Goal: Task Accomplishment & Management: Complete application form

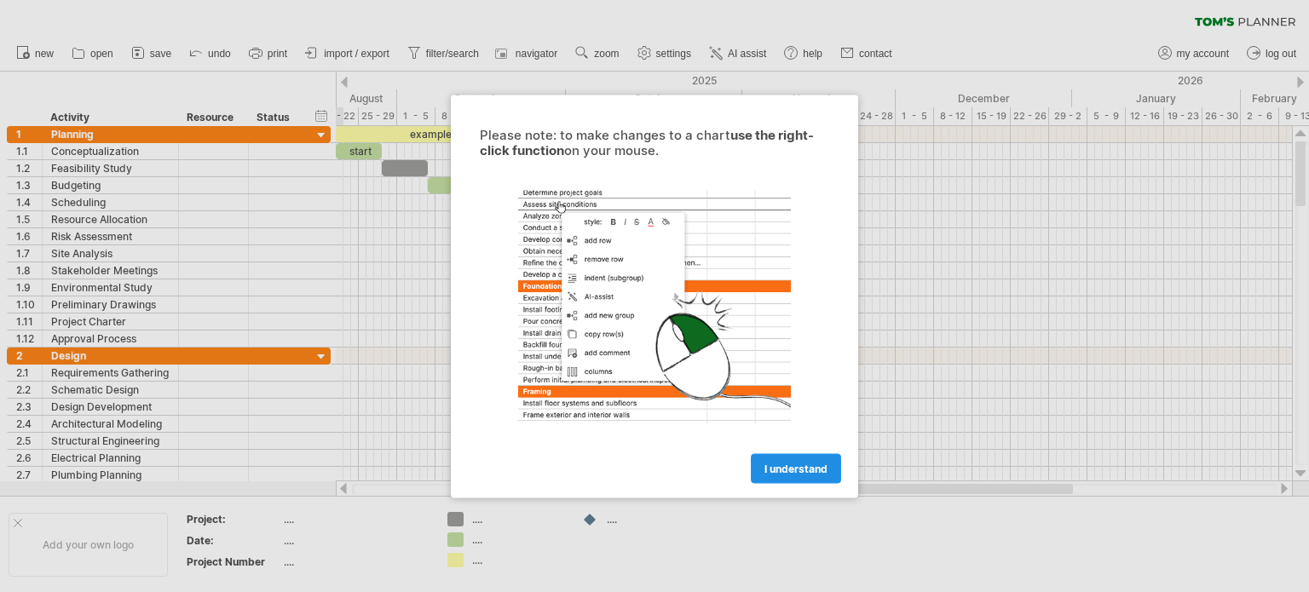
click at [784, 470] on span "I understand" at bounding box center [796, 468] width 63 height 13
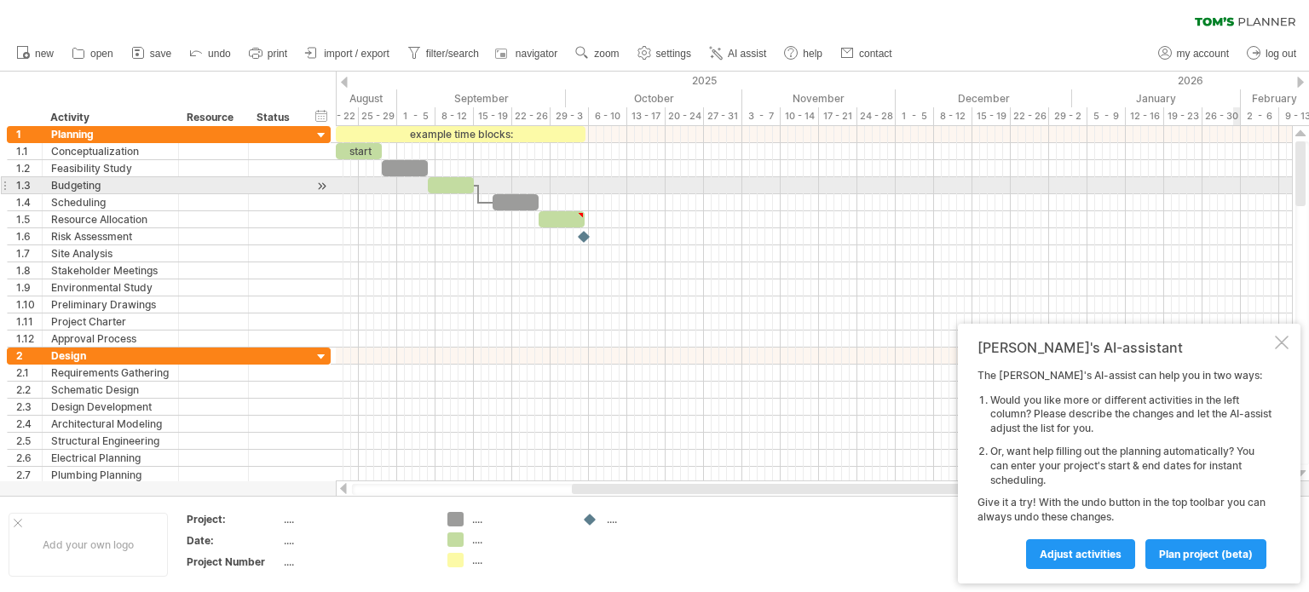
drag, startPoint x: 1300, startPoint y: 187, endPoint x: 1234, endPoint y: 178, distance: 66.2
click at [1234, 178] on div "Trying to reach [DOMAIN_NAME] Connected again... 0% clear filter new 1" at bounding box center [654, 296] width 1309 height 592
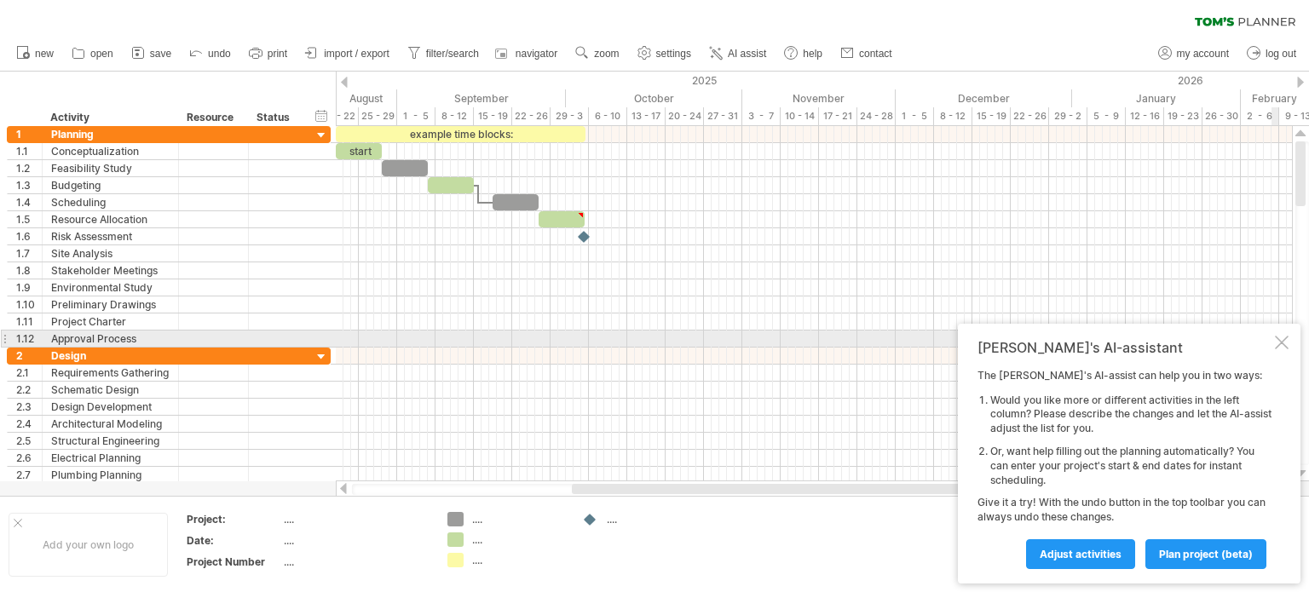
click at [1278, 344] on div at bounding box center [1282, 343] width 14 height 14
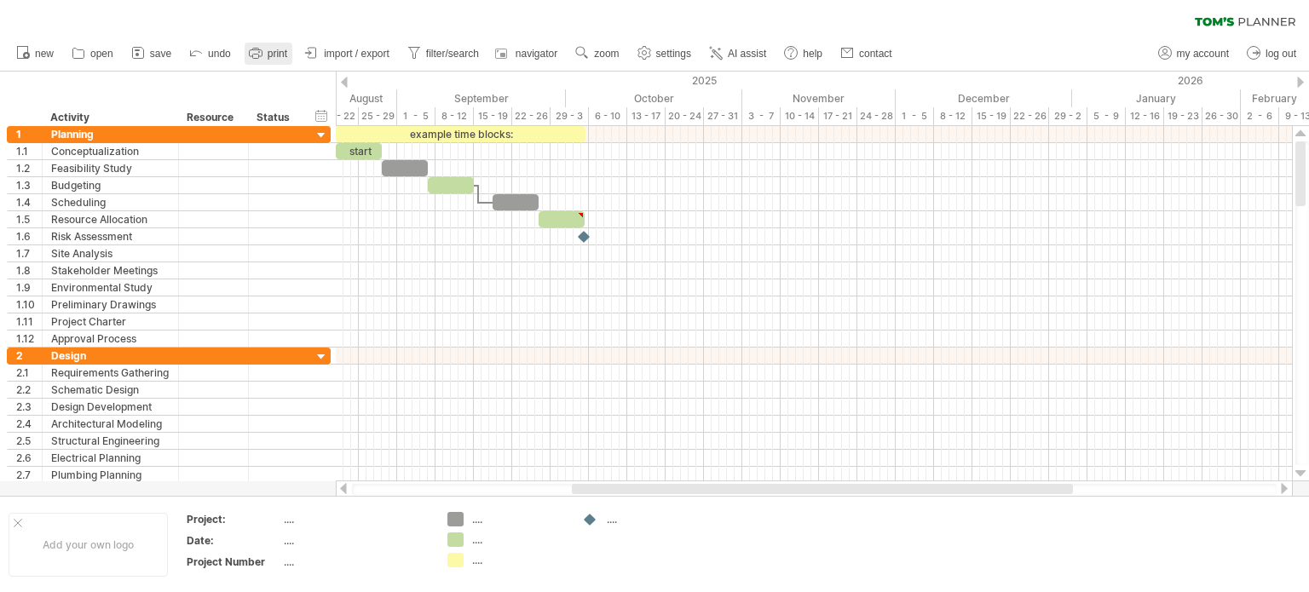
click at [280, 56] on span "print" at bounding box center [278, 54] width 20 height 12
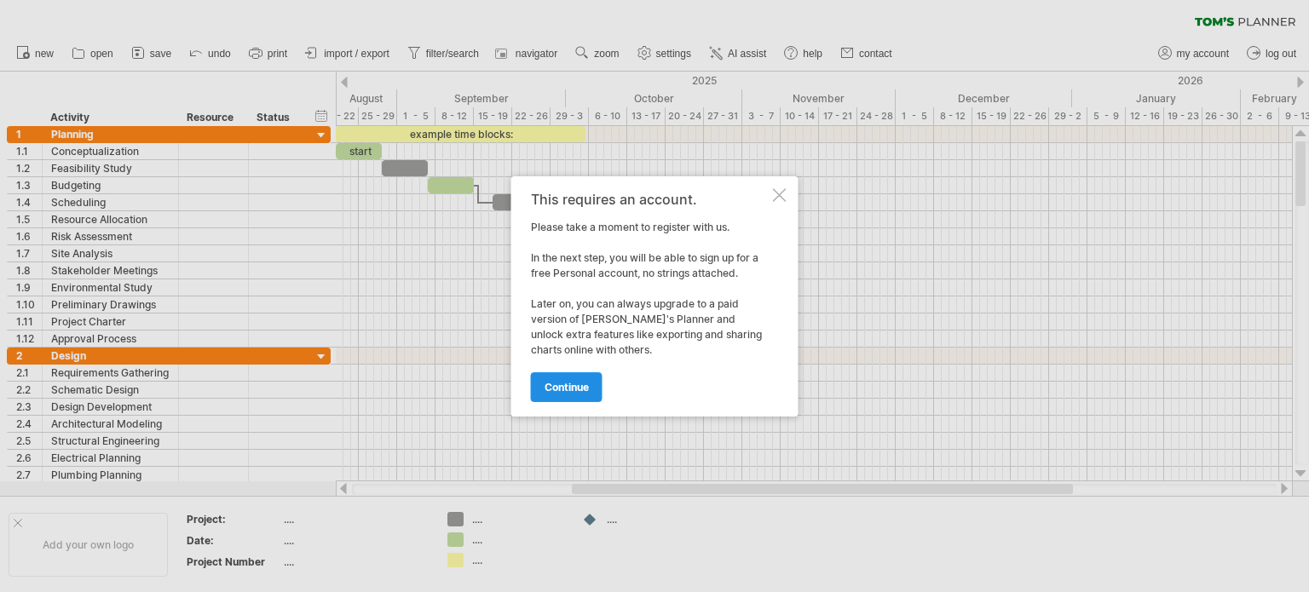
click at [563, 384] on span "continue" at bounding box center [567, 387] width 44 height 13
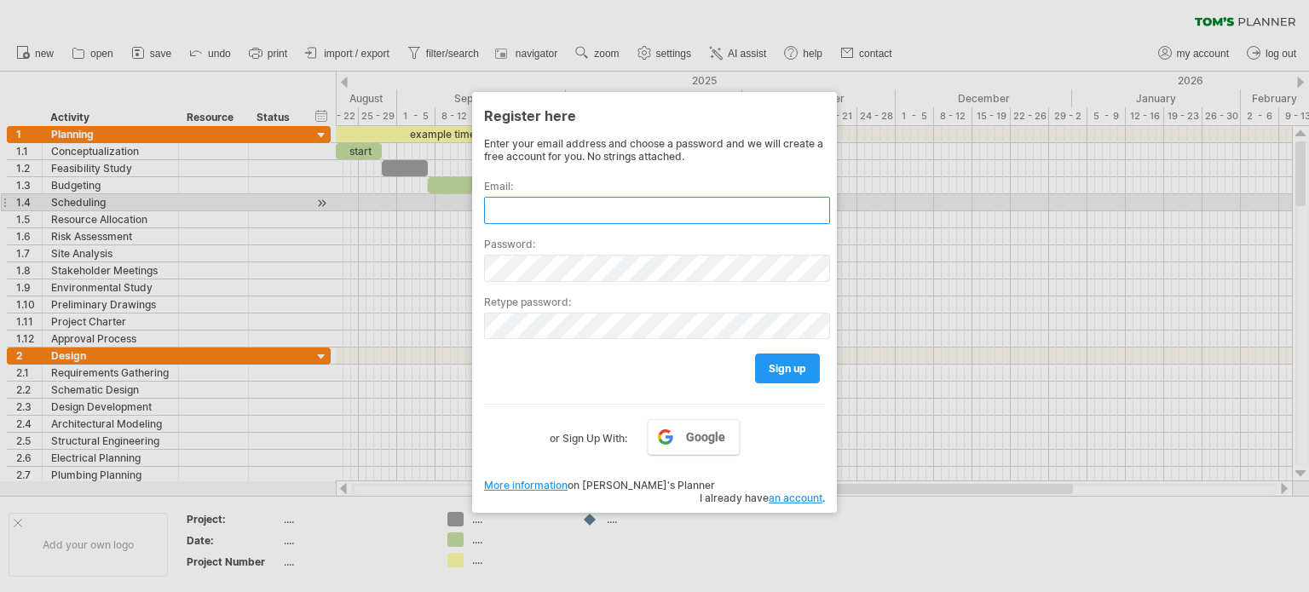
click at [531, 211] on input "text" at bounding box center [657, 210] width 346 height 27
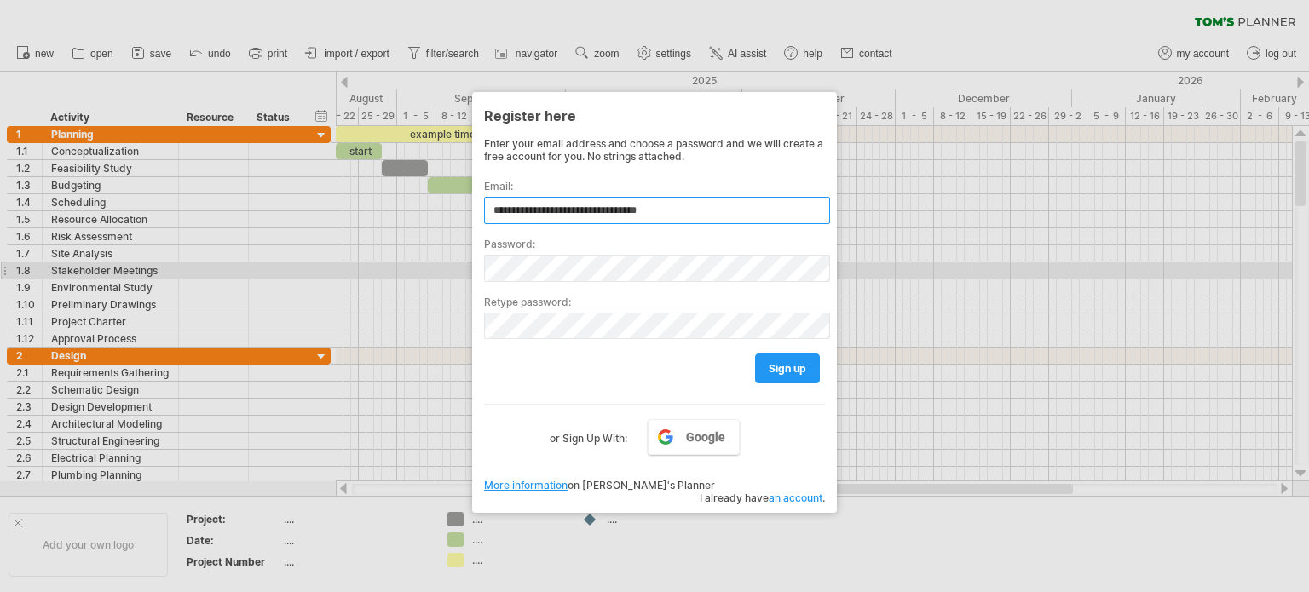
type input "**********"
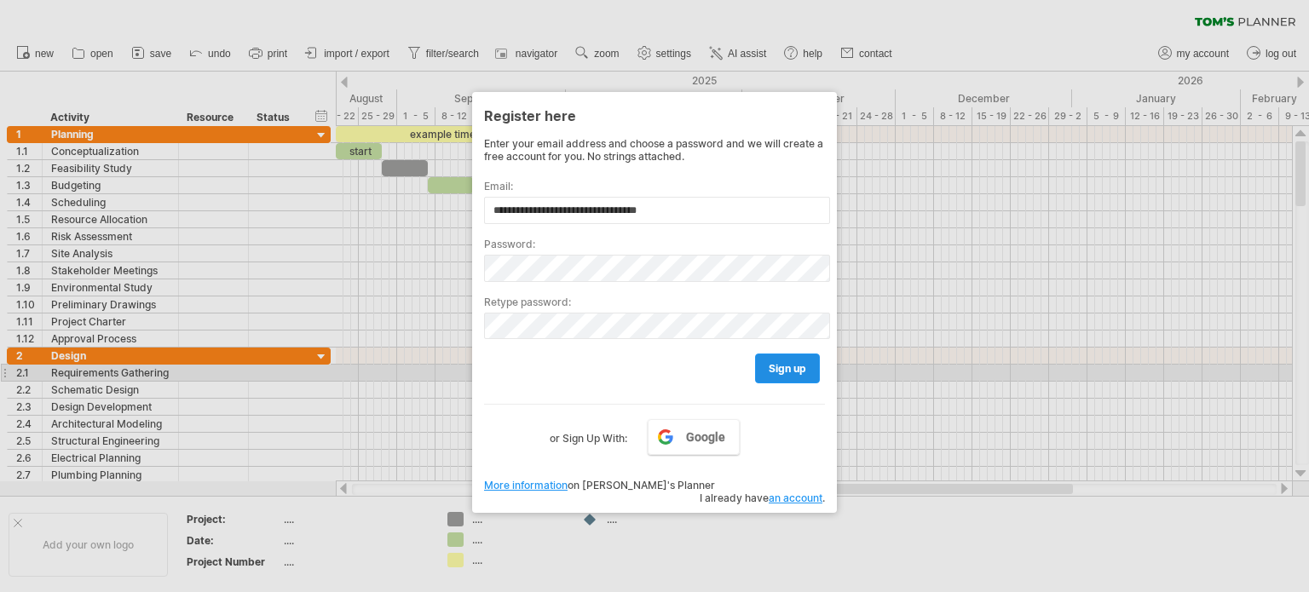
click at [788, 369] on span "sign up" at bounding box center [788, 368] width 38 height 13
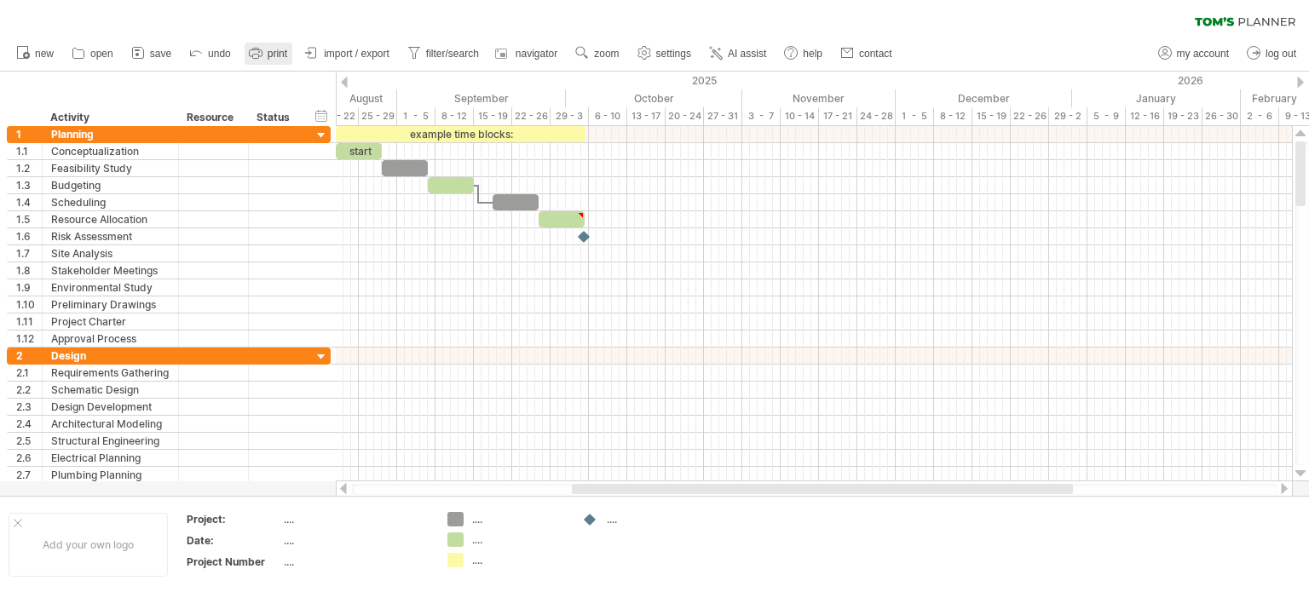
click at [272, 53] on span "print" at bounding box center [278, 54] width 20 height 12
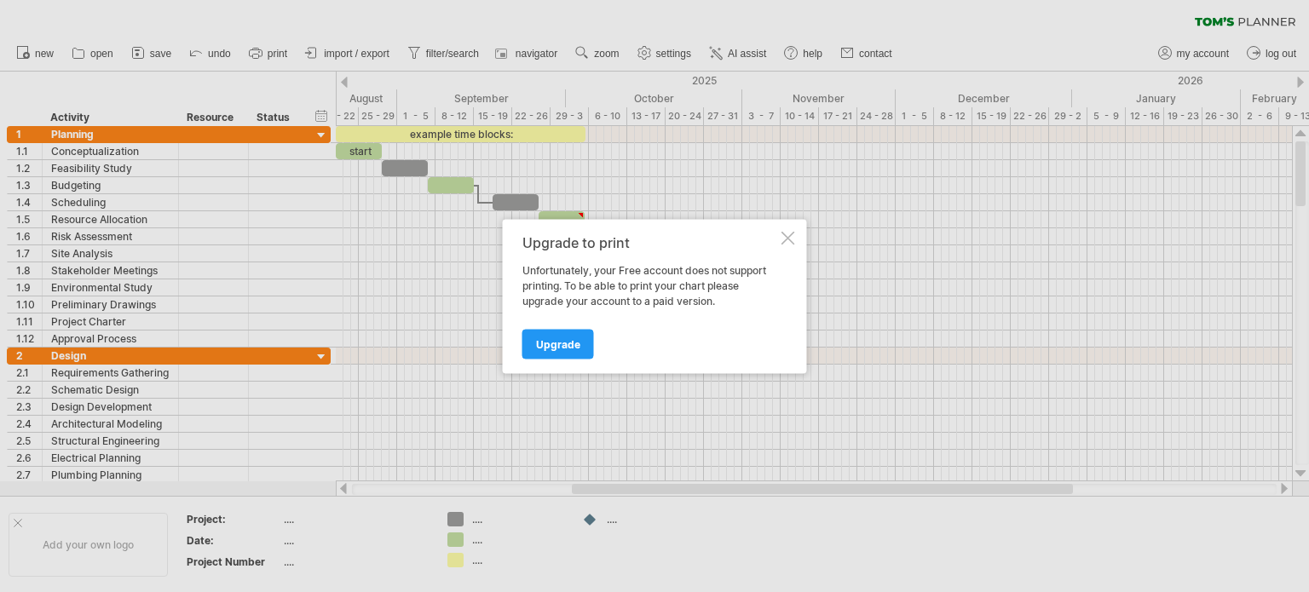
click at [793, 235] on div at bounding box center [789, 238] width 14 height 14
